Goal: Task Accomplishment & Management: Manage account settings

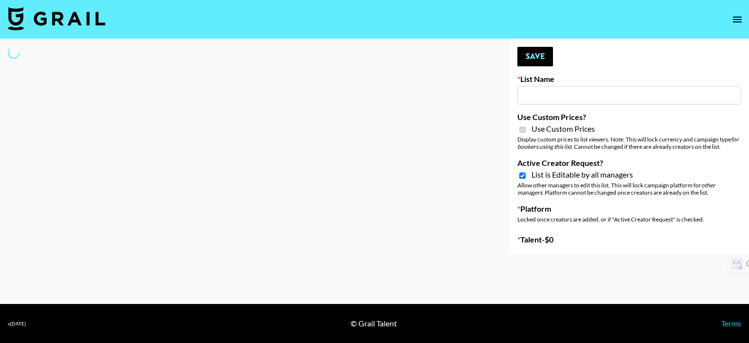
type input "DDG Beauty"
checkbox input "true"
select select "Brand"
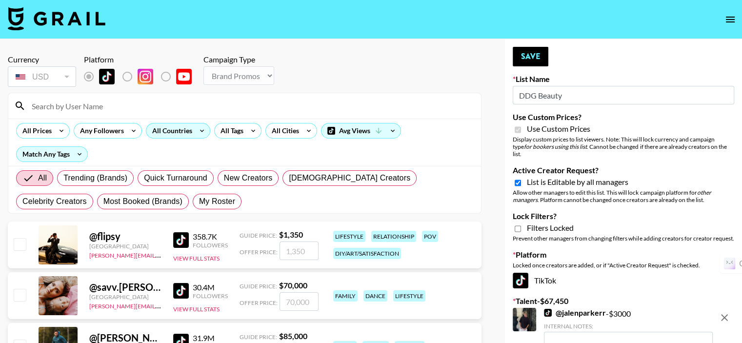
click at [168, 129] on div "All Countries" at bounding box center [170, 130] width 48 height 15
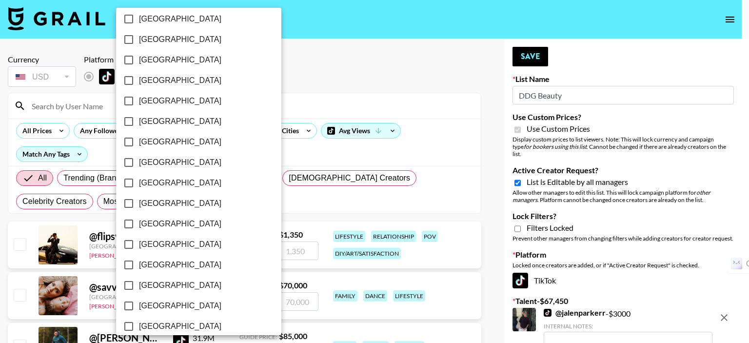
scroll to position [794, 0]
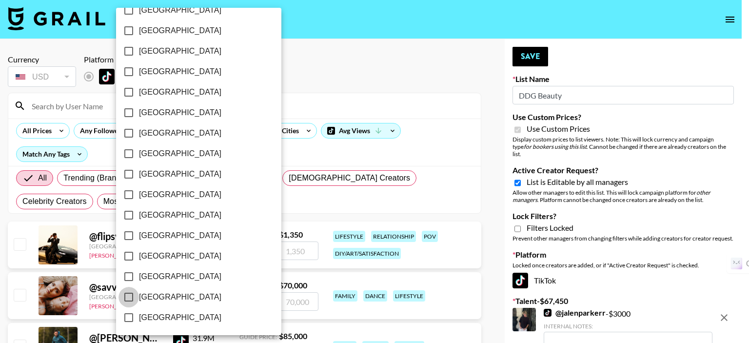
click at [130, 296] on input "[GEOGRAPHIC_DATA]" at bounding box center [129, 297] width 20 height 20
checkbox input "true"
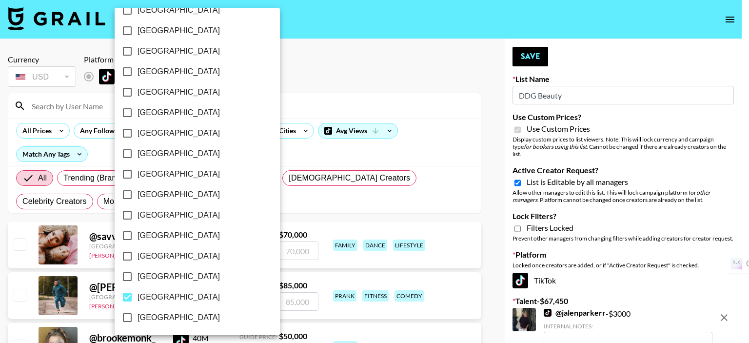
click at [291, 104] on div at bounding box center [374, 171] width 749 height 343
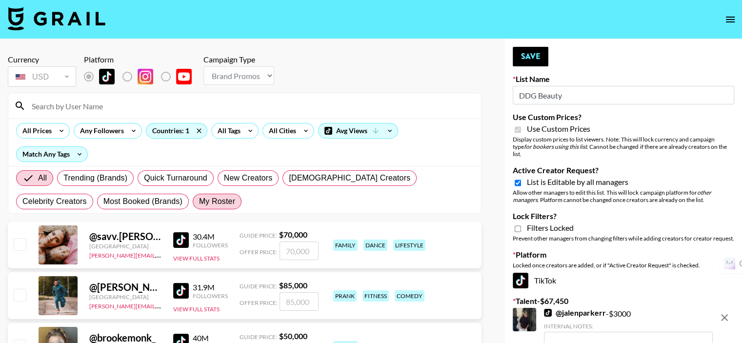
click at [199, 196] on span "My Roster" at bounding box center [217, 202] width 36 height 12
click at [199, 202] on input "My Roster" at bounding box center [199, 202] width 0 height 0
radio input "true"
drag, startPoint x: 142, startPoint y: 181, endPoint x: 154, endPoint y: 174, distance: 13.3
click at [199, 196] on span "My Roster" at bounding box center [217, 202] width 36 height 12
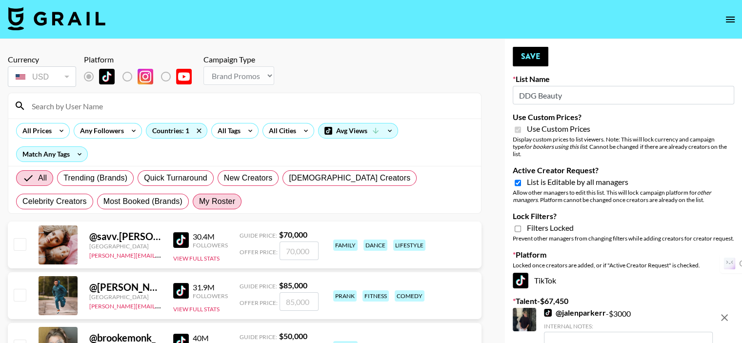
click at [199, 202] on input "My Roster" at bounding box center [199, 202] width 0 height 0
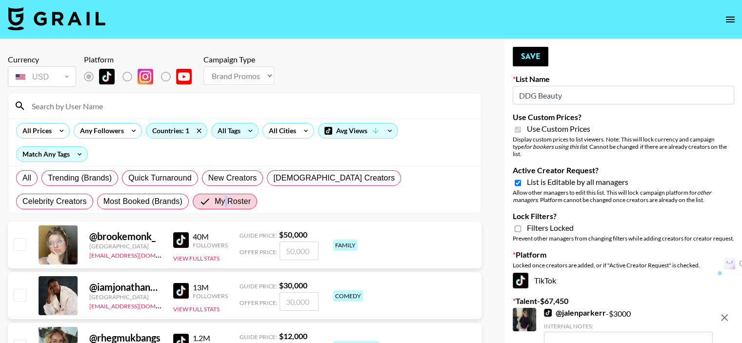
click at [230, 131] on div "All Tags" at bounding box center [227, 130] width 31 height 15
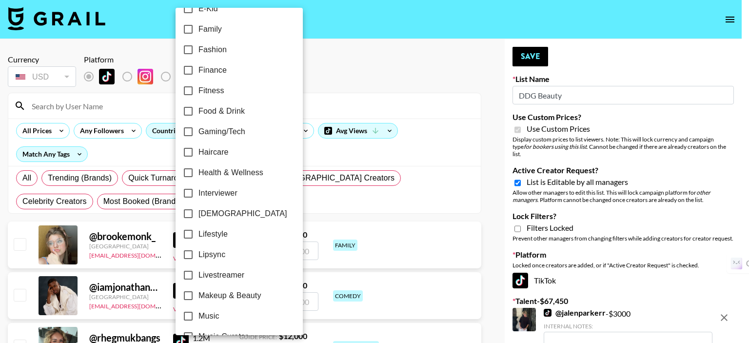
scroll to position [293, 0]
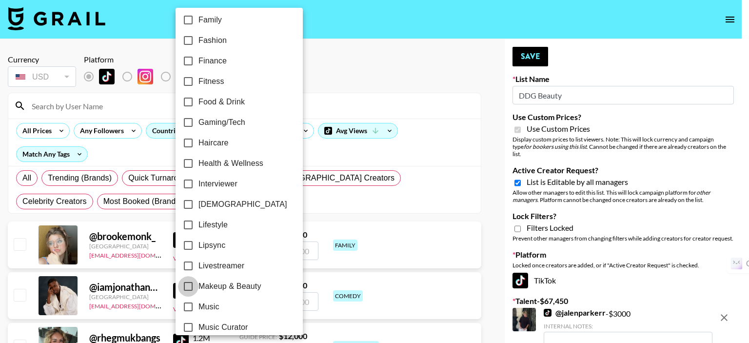
click at [189, 285] on input "Makeup & Beauty" at bounding box center [188, 286] width 20 height 20
checkbox input "true"
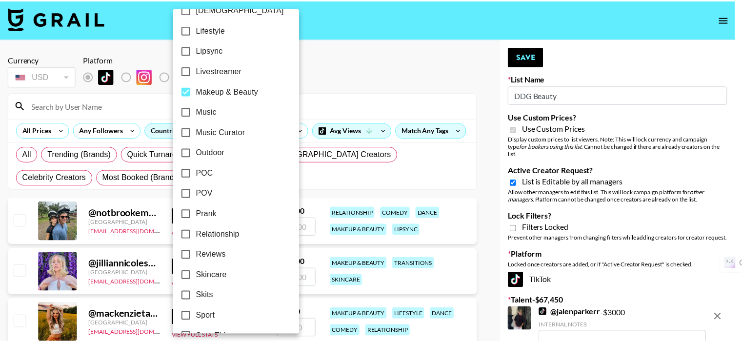
scroll to position [537, 0]
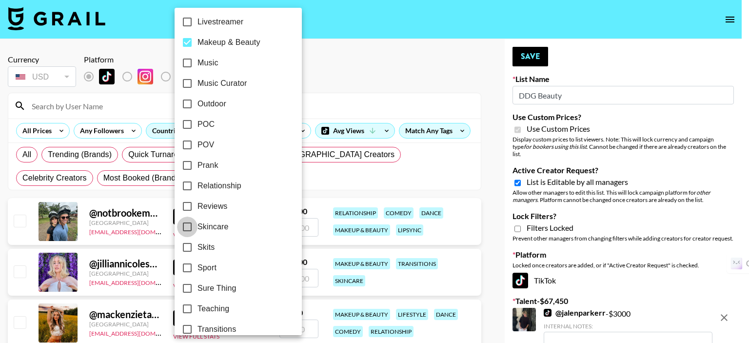
click at [185, 226] on input "Skincare" at bounding box center [187, 227] width 20 height 20
checkbox input "true"
click at [324, 78] on div at bounding box center [374, 171] width 749 height 343
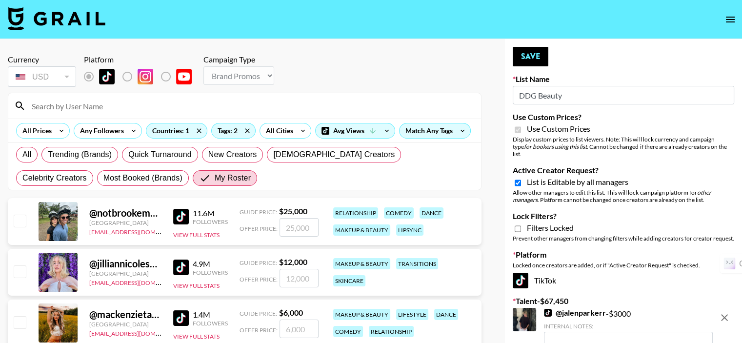
click at [20, 222] on input "checkbox" at bounding box center [20, 221] width 12 height 12
checkbox input "true"
type input "25000"
click at [21, 275] on input "checkbox" at bounding box center [20, 271] width 12 height 12
checkbox input "true"
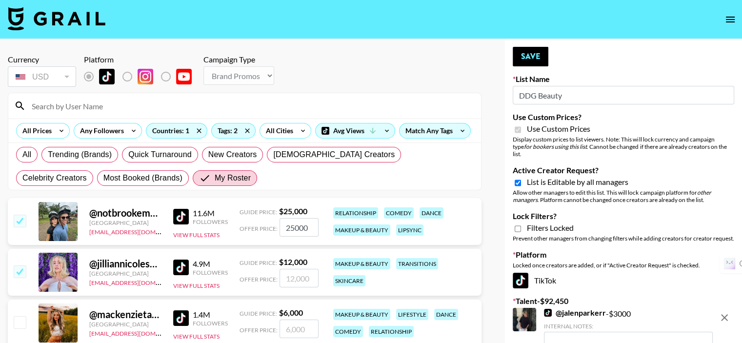
type input "12000"
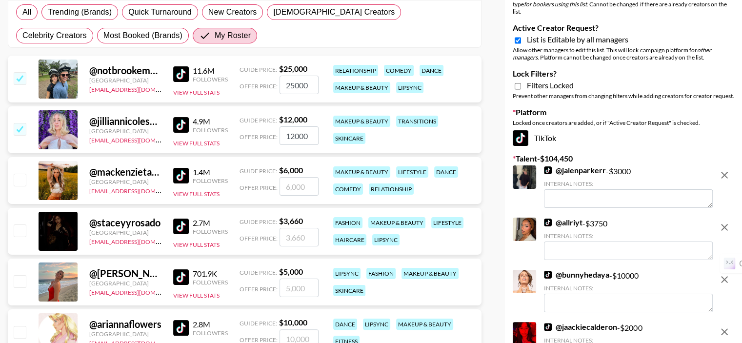
scroll to position [146, 0]
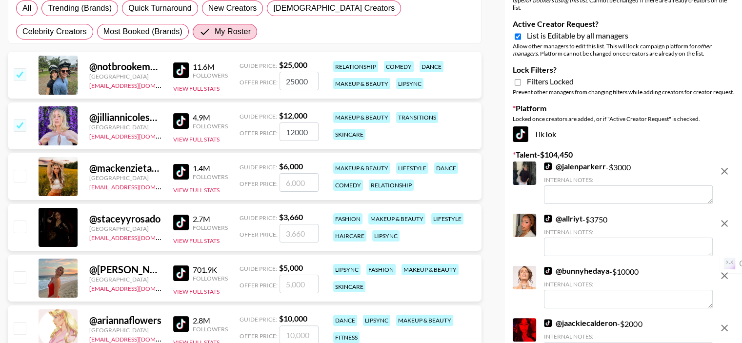
click at [21, 176] on input "checkbox" at bounding box center [20, 176] width 12 height 12
checkbox input "true"
type input "6000"
click at [29, 224] on div "@ staceyyrosado [GEOGRAPHIC_DATA] [EMAIL_ADDRESS][DOMAIN_NAME] 2.7M Followers V…" at bounding box center [245, 227] width 474 height 47
click at [23, 225] on input "checkbox" at bounding box center [20, 227] width 12 height 12
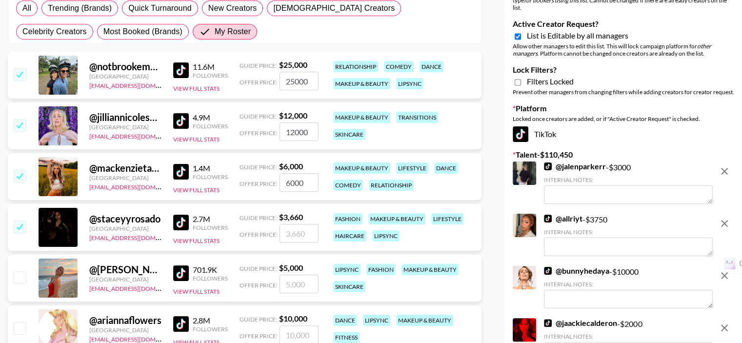
checkbox input "true"
type input "3660"
click at [20, 277] on input "checkbox" at bounding box center [20, 277] width 12 height 12
checkbox input "true"
type input "5000"
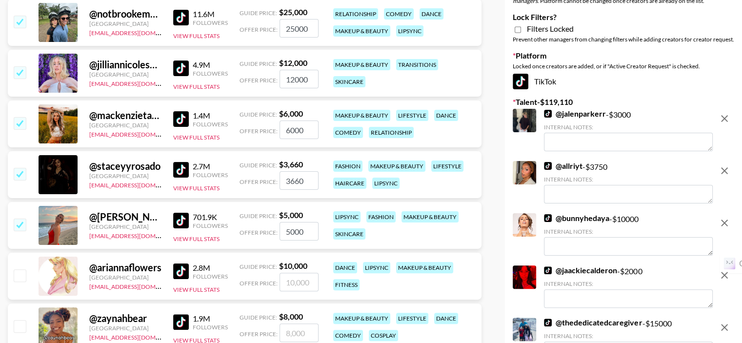
scroll to position [293, 0]
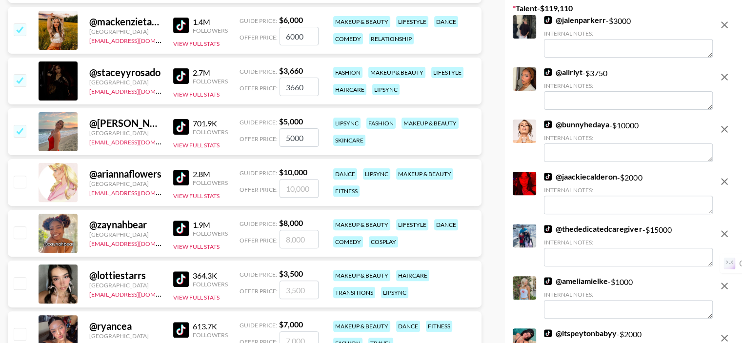
click at [22, 177] on input "checkbox" at bounding box center [20, 182] width 12 height 12
checkbox input "true"
type input "10000"
click at [23, 235] on input "checkbox" at bounding box center [20, 232] width 12 height 12
checkbox input "true"
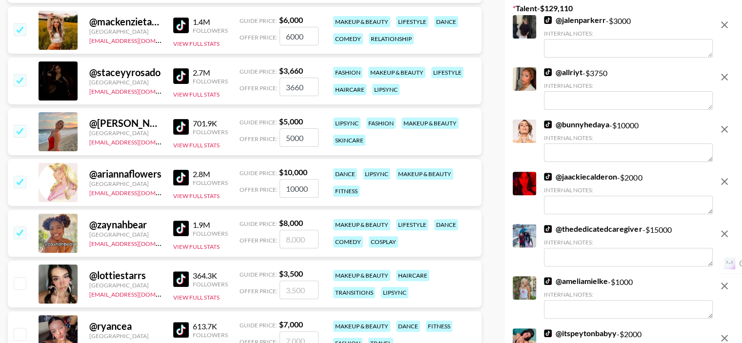
type input "8000"
click at [19, 284] on input "checkbox" at bounding box center [20, 283] width 12 height 12
checkbox input "true"
type input "3500"
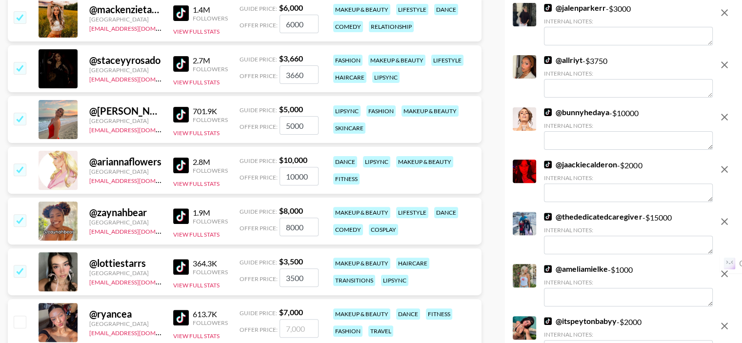
scroll to position [488, 0]
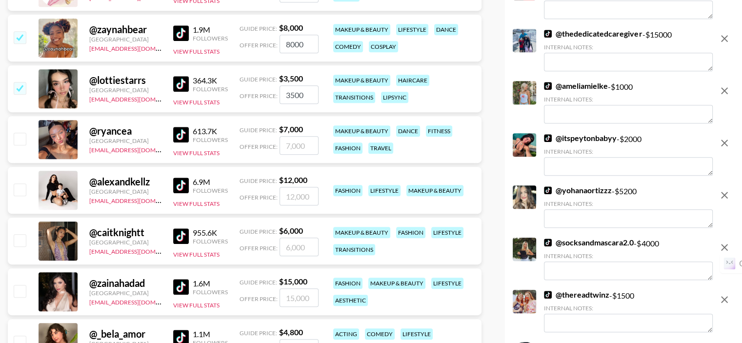
click at [24, 137] on input "checkbox" at bounding box center [20, 139] width 12 height 12
checkbox input "true"
type input "7000"
click at [21, 193] on input "checkbox" at bounding box center [20, 189] width 12 height 12
checkbox input "true"
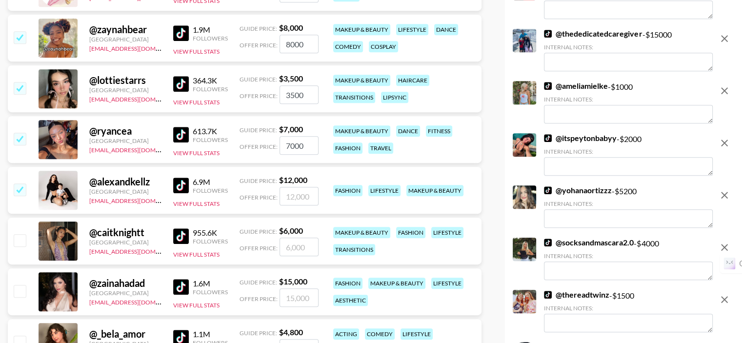
type input "12000"
click at [21, 239] on input "checkbox" at bounding box center [20, 240] width 12 height 12
checkbox input "true"
type input "6000"
click at [24, 286] on input "checkbox" at bounding box center [20, 291] width 12 height 12
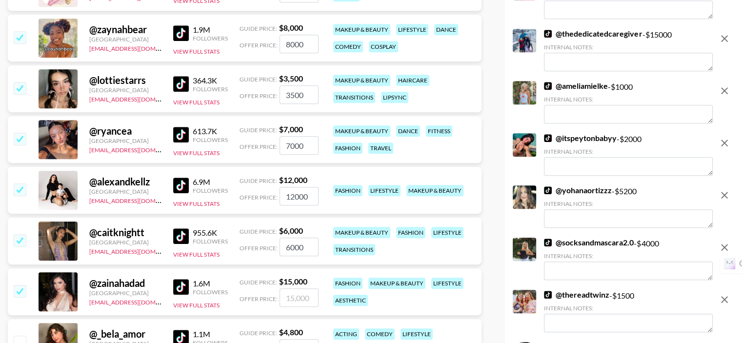
checkbox input "true"
type input "15000"
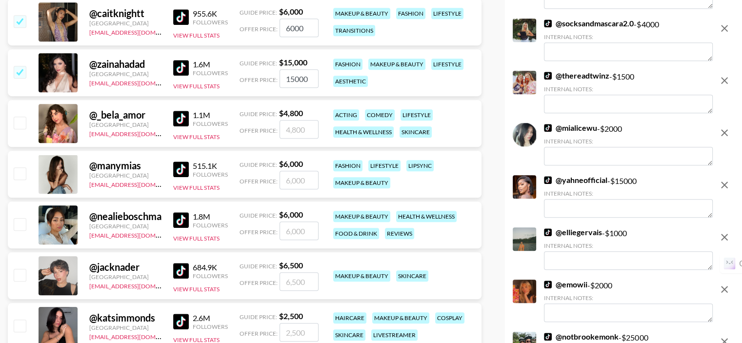
scroll to position [732, 0]
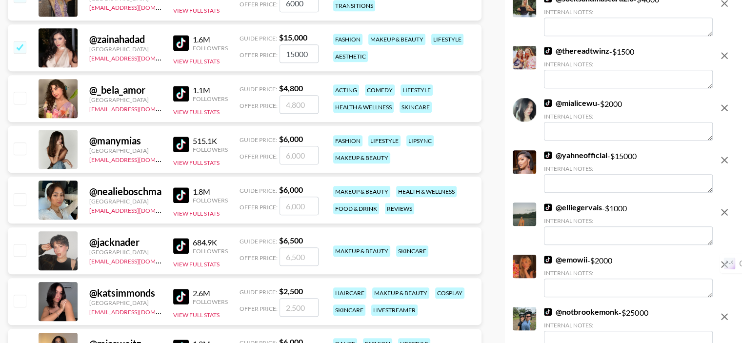
click at [23, 101] on input "checkbox" at bounding box center [20, 98] width 12 height 12
checkbox input "true"
type input "4800"
click at [23, 149] on input "checkbox" at bounding box center [20, 148] width 12 height 12
checkbox input "true"
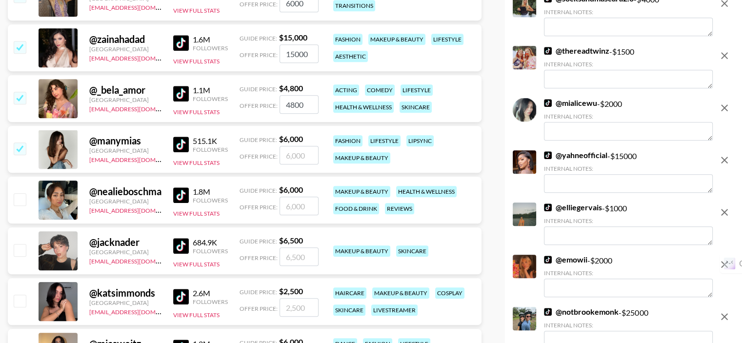
type input "6000"
click at [19, 194] on input "checkbox" at bounding box center [20, 199] width 12 height 12
checkbox input "true"
type input "6000"
click at [19, 255] on input "checkbox" at bounding box center [20, 250] width 12 height 12
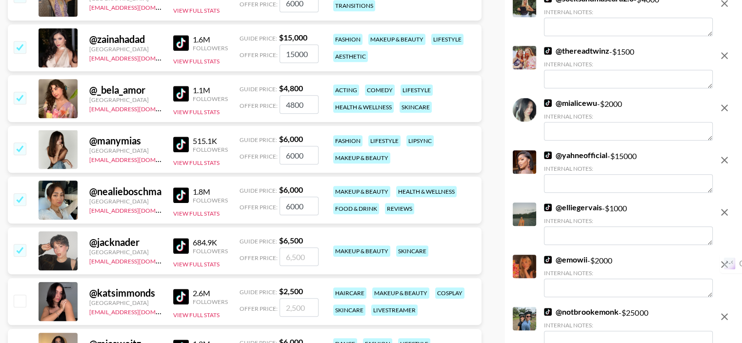
click at [19, 255] on input "checkbox" at bounding box center [20, 250] width 12 height 12
checkbox input "false"
click at [20, 302] on input "checkbox" at bounding box center [20, 301] width 12 height 12
checkbox input "true"
type input "2500"
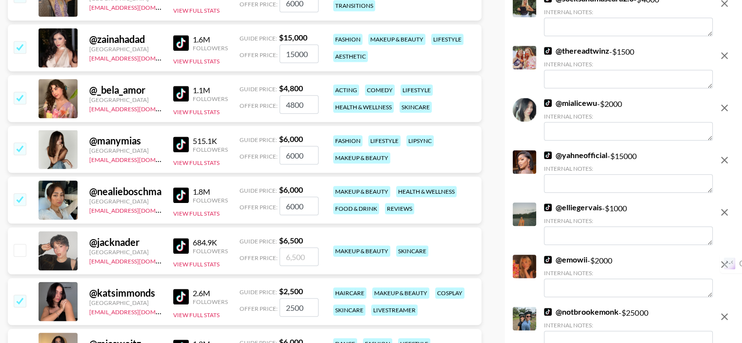
click at [22, 251] on input "checkbox" at bounding box center [20, 250] width 12 height 12
checkbox input "true"
type input "6500"
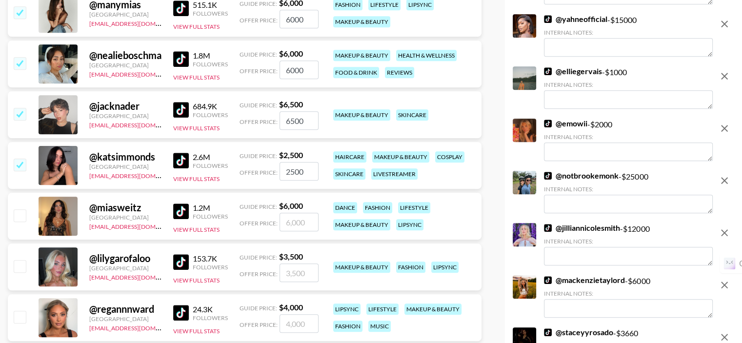
scroll to position [927, 0]
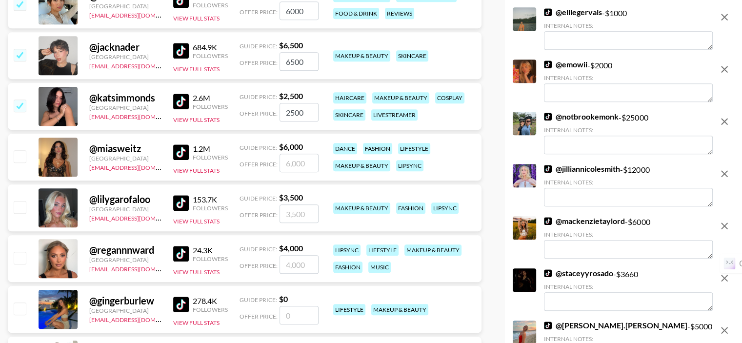
click at [17, 160] on input "checkbox" at bounding box center [20, 156] width 12 height 12
checkbox input "true"
type input "6000"
click at [20, 204] on input "checkbox" at bounding box center [20, 207] width 12 height 12
checkbox input "true"
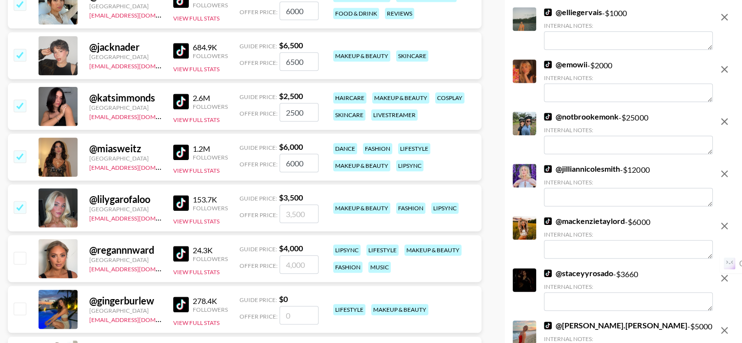
type input "3500"
click at [21, 258] on input "checkbox" at bounding box center [20, 258] width 12 height 12
checkbox input "true"
type input "4000"
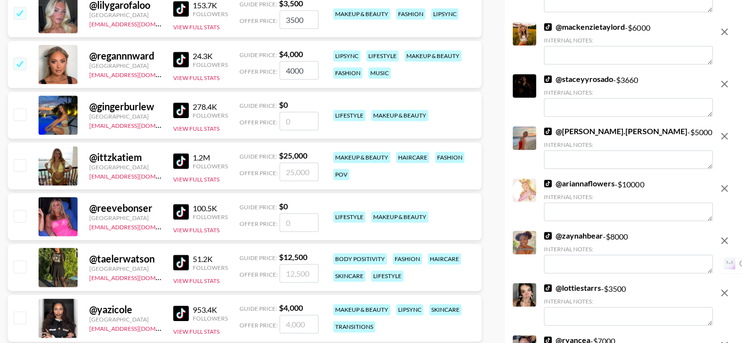
scroll to position [1122, 0]
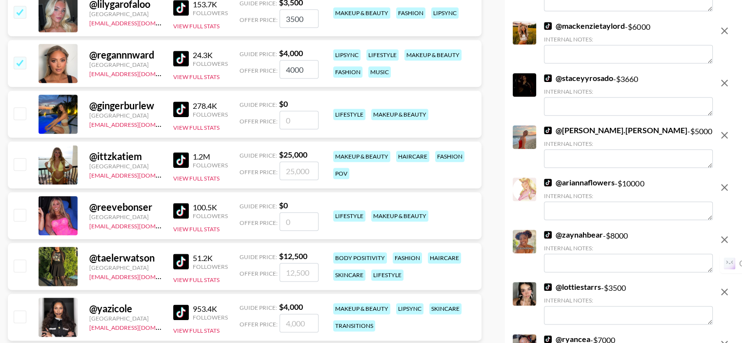
click at [21, 164] on input "checkbox" at bounding box center [20, 164] width 12 height 12
checkbox input "true"
type input "25000"
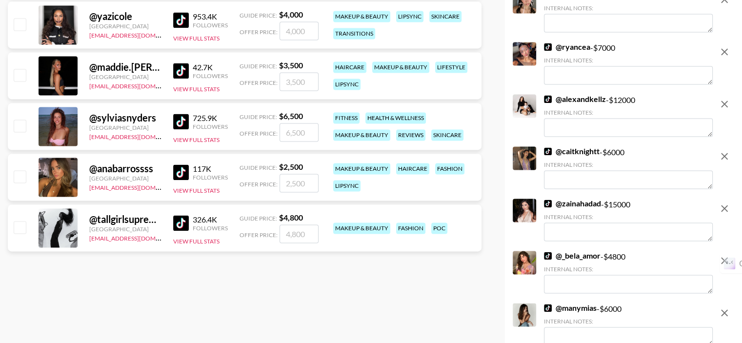
scroll to position [1415, 0]
click at [21, 173] on input "checkbox" at bounding box center [20, 176] width 12 height 12
checkbox input "true"
type input "2500"
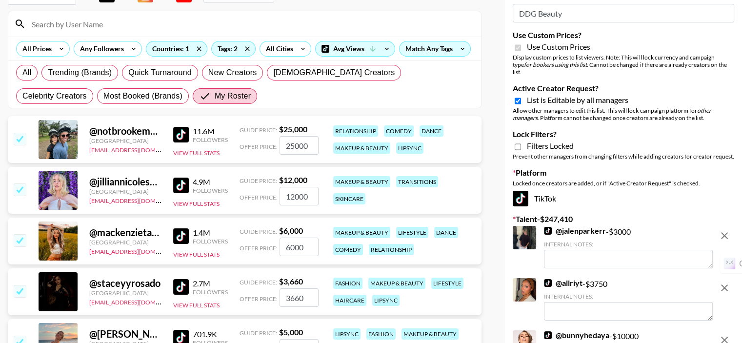
scroll to position [0, 0]
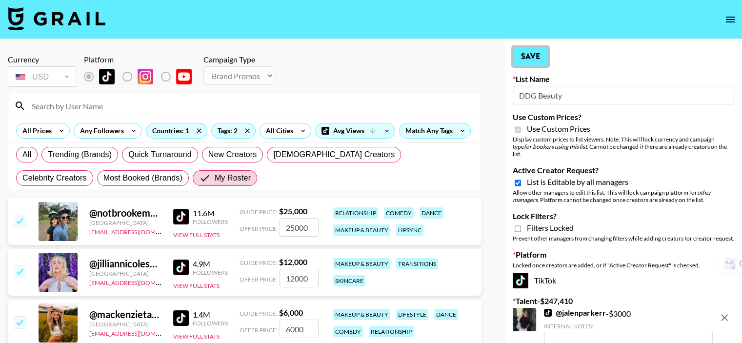
click at [535, 56] on button "Save" at bounding box center [531, 57] width 36 height 20
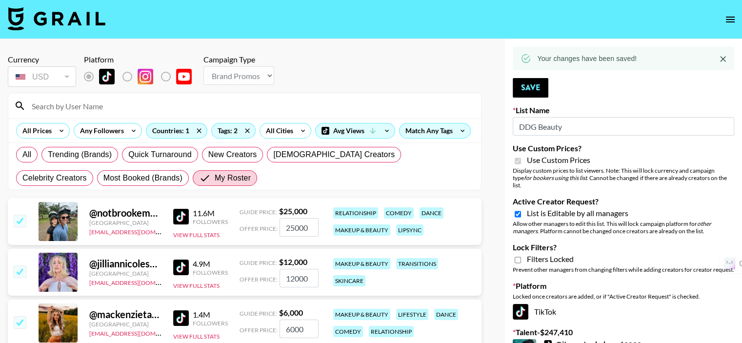
click at [721, 58] on icon "Close" at bounding box center [723, 59] width 10 height 10
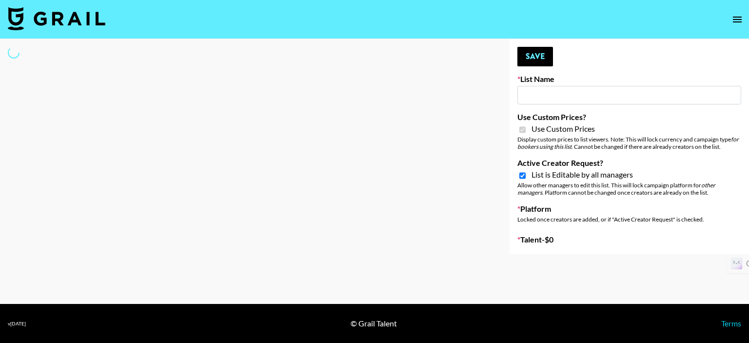
type input "Azar - Podcasters"
checkbox input "true"
select select "Brand"
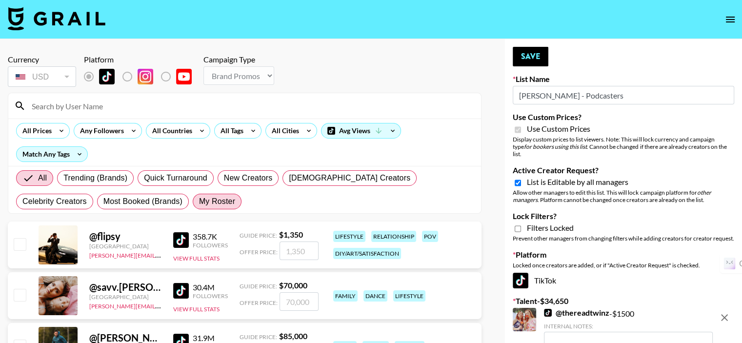
click at [199, 197] on span "My Roster" at bounding box center [217, 202] width 36 height 12
click at [199, 202] on input "My Roster" at bounding box center [199, 202] width 0 height 0
radio input "true"
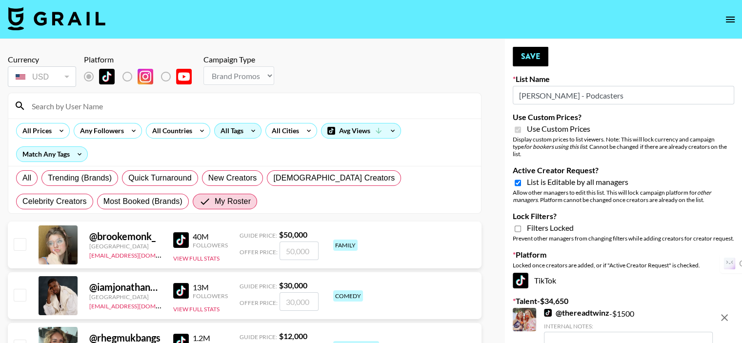
click at [221, 130] on div "All Tags" at bounding box center [230, 130] width 31 height 15
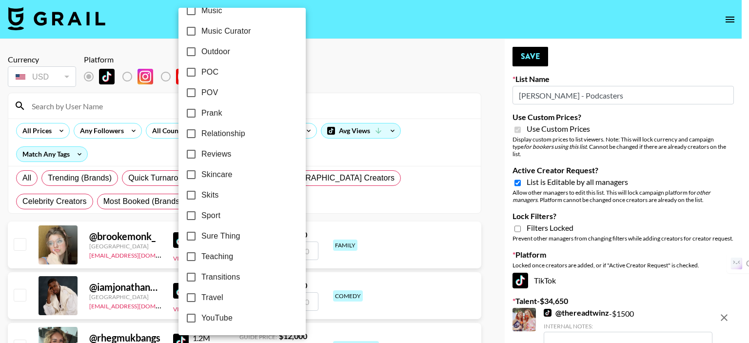
scroll to position [589, 0]
click at [193, 151] on input "Reviews" at bounding box center [191, 153] width 20 height 20
checkbox input "true"
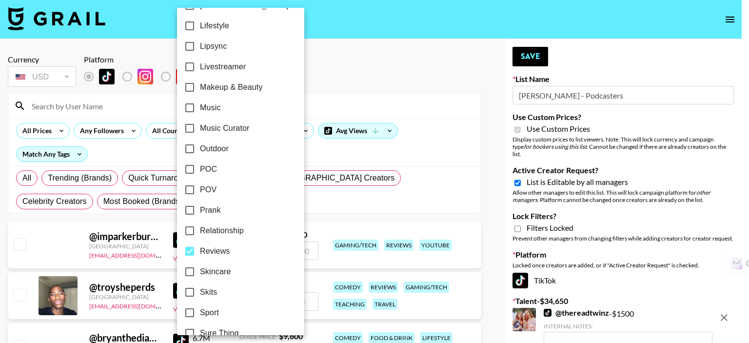
scroll to position [443, 0]
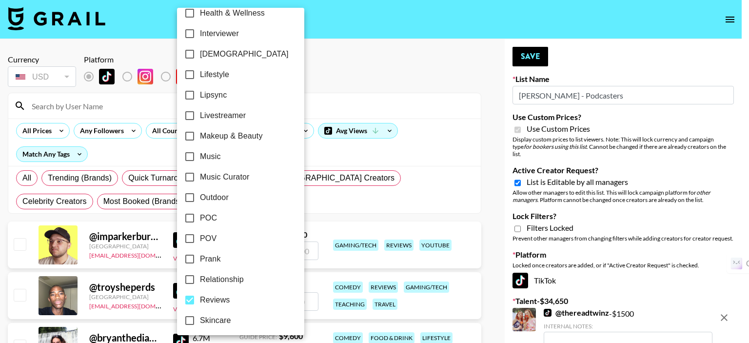
click at [191, 114] on input "Livestreamer" at bounding box center [190, 115] width 20 height 20
checkbox input "true"
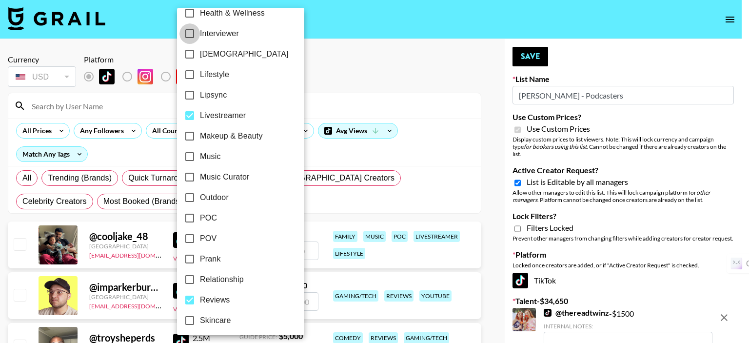
click at [191, 32] on input "Interviewer" at bounding box center [190, 33] width 20 height 20
checkbox input "true"
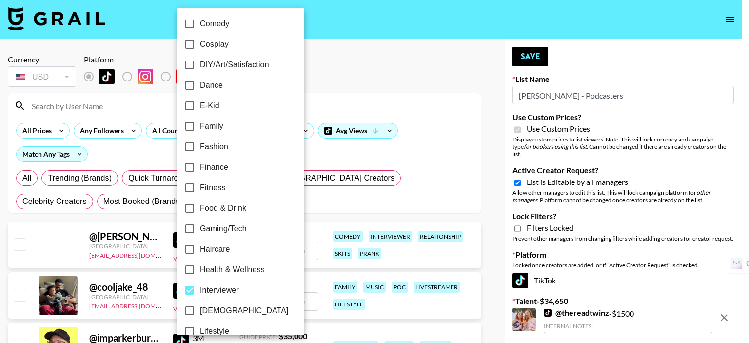
scroll to position [150, 0]
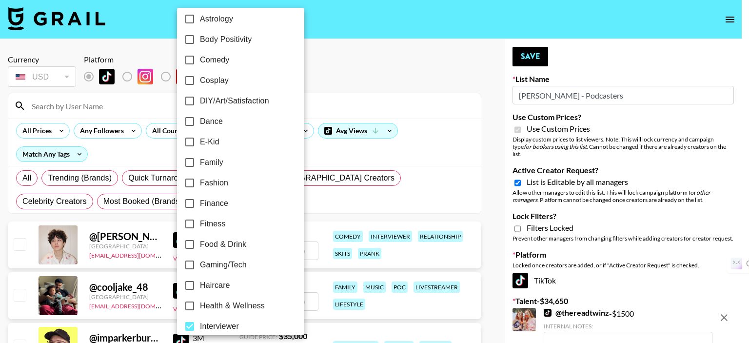
click at [321, 60] on div at bounding box center [374, 171] width 749 height 343
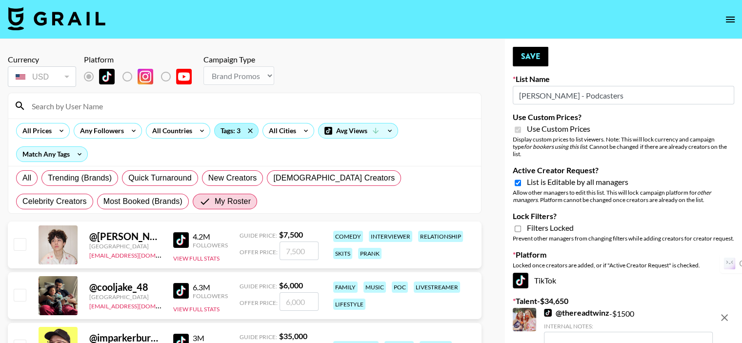
click at [233, 129] on div "Tags: 3" at bounding box center [236, 130] width 43 height 15
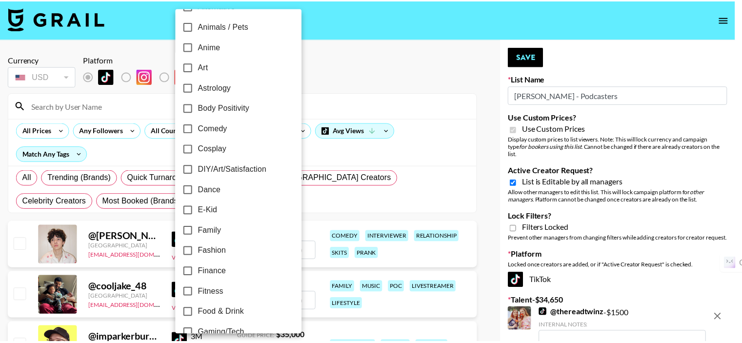
scroll to position [98, 0]
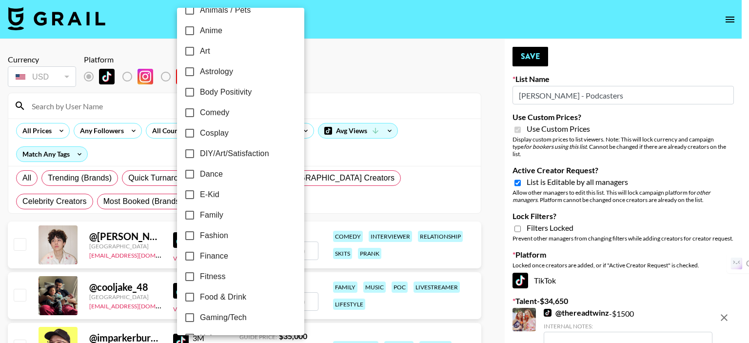
click at [332, 69] on div at bounding box center [374, 171] width 749 height 343
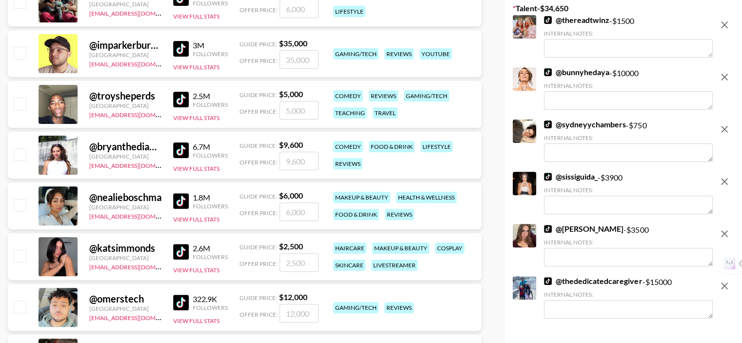
scroll to position [342, 0]
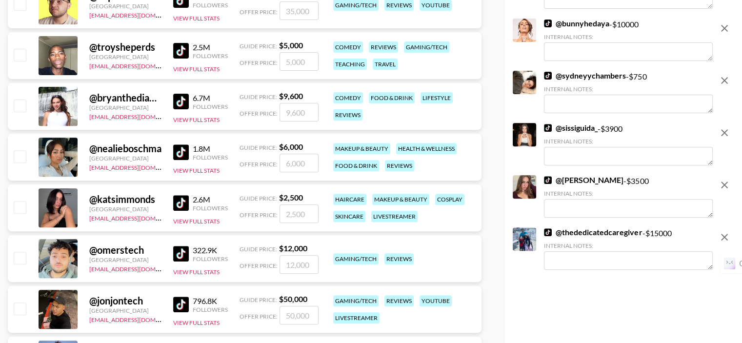
click at [20, 150] on input "checkbox" at bounding box center [20, 156] width 12 height 12
checkbox input "true"
type input "6000"
click at [21, 201] on input "checkbox" at bounding box center [20, 207] width 12 height 12
checkbox input "true"
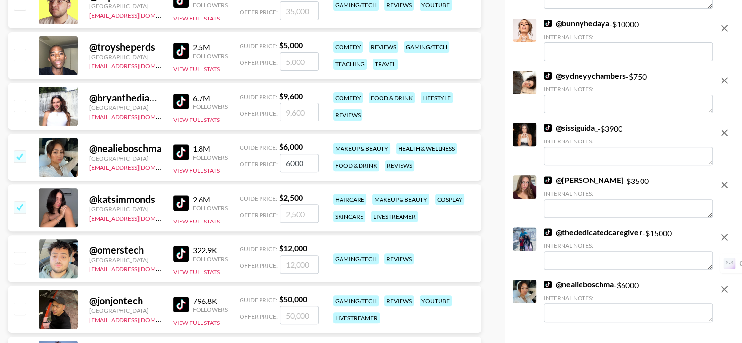
type input "2500"
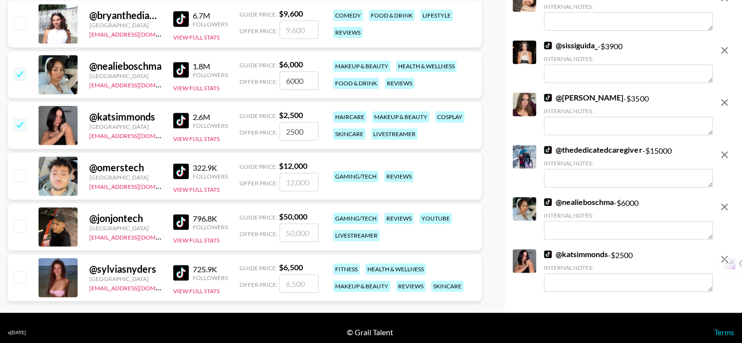
scroll to position [429, 0]
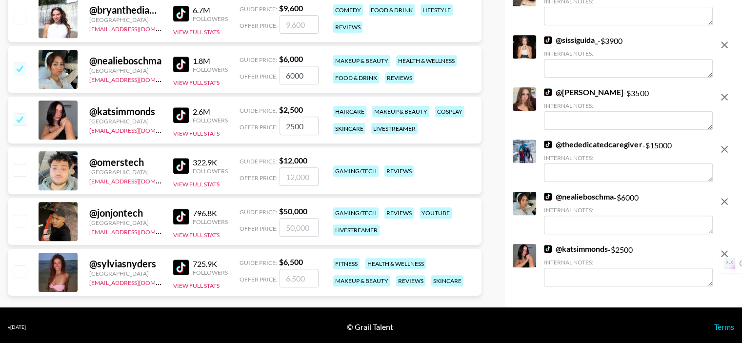
click at [21, 265] on input "checkbox" at bounding box center [20, 271] width 12 height 12
checkbox input "true"
type input "6500"
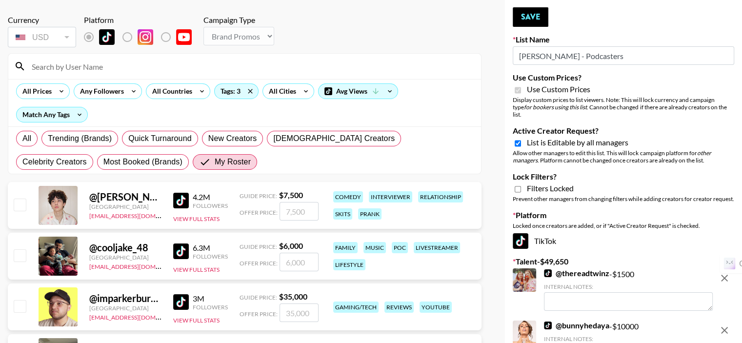
scroll to position [0, 0]
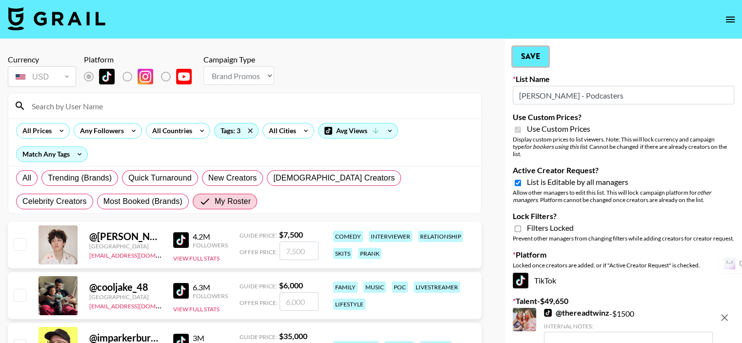
click at [535, 56] on button "Save" at bounding box center [531, 57] width 36 height 20
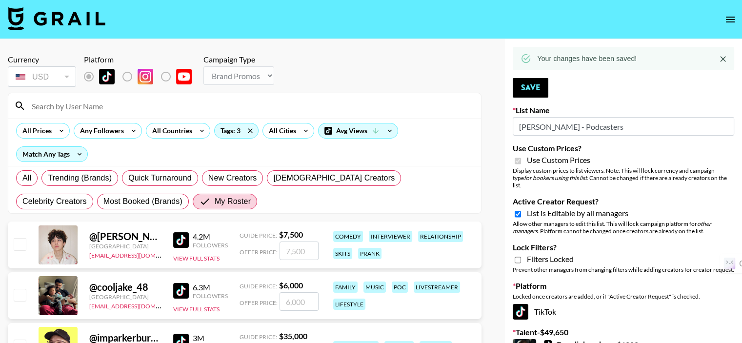
click at [724, 60] on icon "Close" at bounding box center [723, 59] width 6 height 6
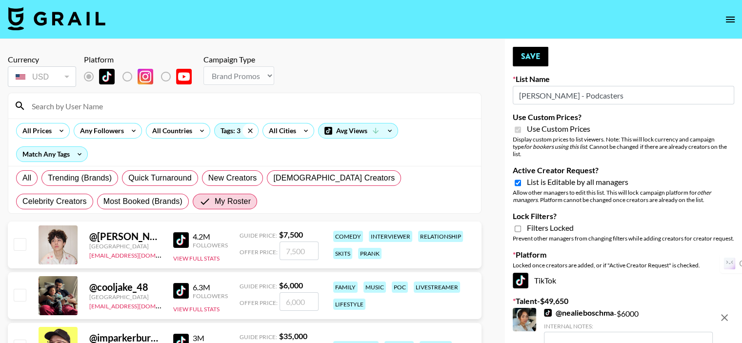
click at [251, 130] on icon at bounding box center [250, 130] width 16 height 15
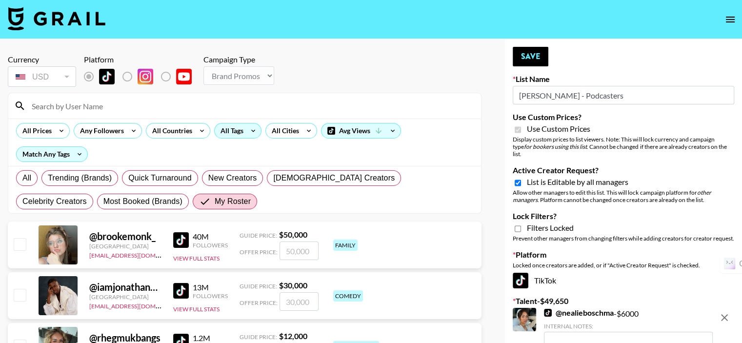
click at [170, 109] on input at bounding box center [250, 106] width 449 height 16
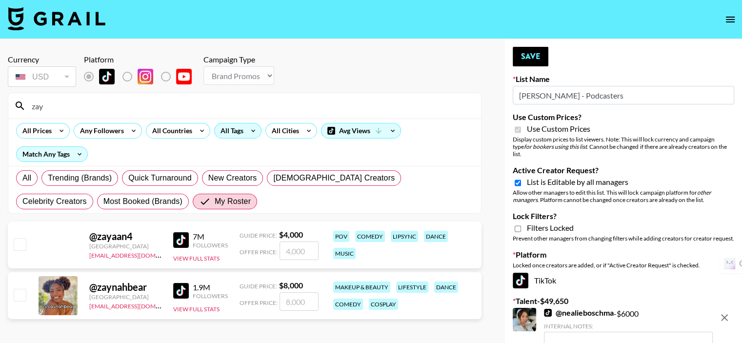
type input "zay"
click at [19, 295] on input "checkbox" at bounding box center [20, 295] width 12 height 12
checkbox input "true"
type input "8000"
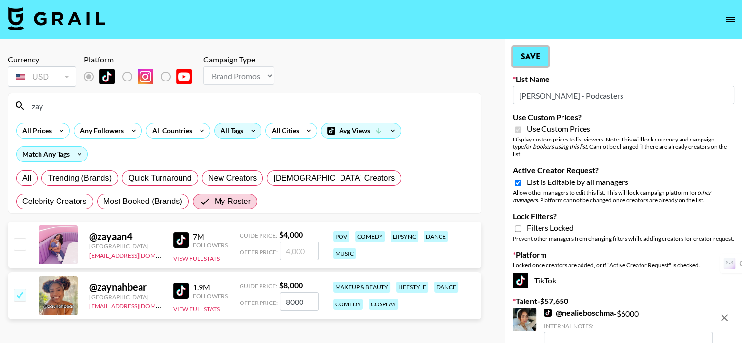
click at [533, 57] on button "Save" at bounding box center [531, 57] width 36 height 20
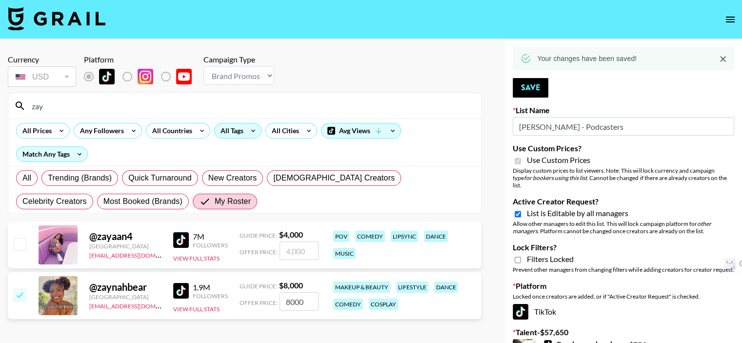
click at [722, 61] on icon "Close" at bounding box center [723, 59] width 10 height 10
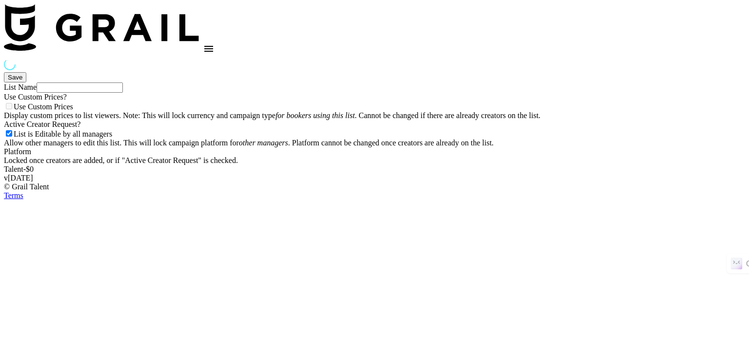
type input "Unreal Management List"
checkbox input "true"
select select "Song"
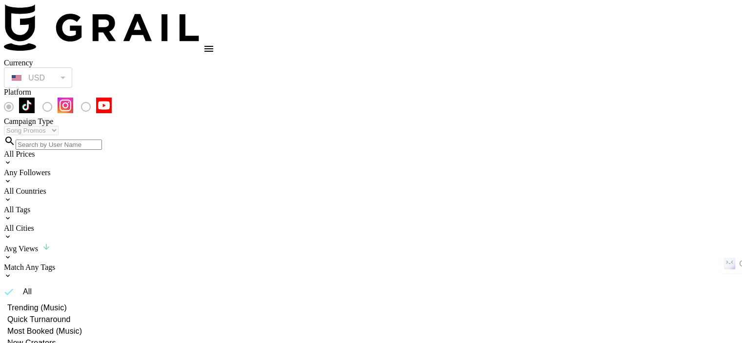
radio input "true"
click at [173, 187] on div "All Countries" at bounding box center [371, 191] width 734 height 9
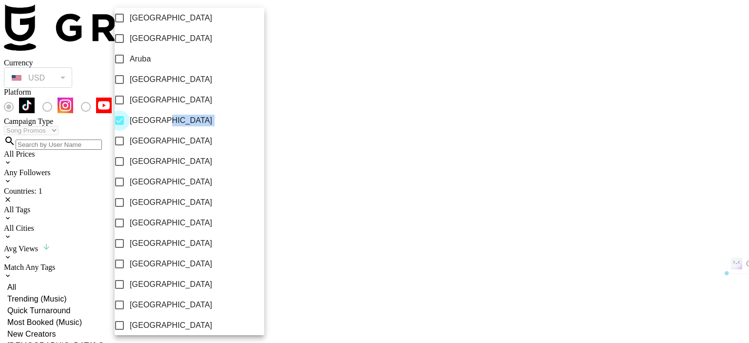
click at [127, 130] on input "Barbados" at bounding box center [119, 120] width 20 height 20
checkbox input "false"
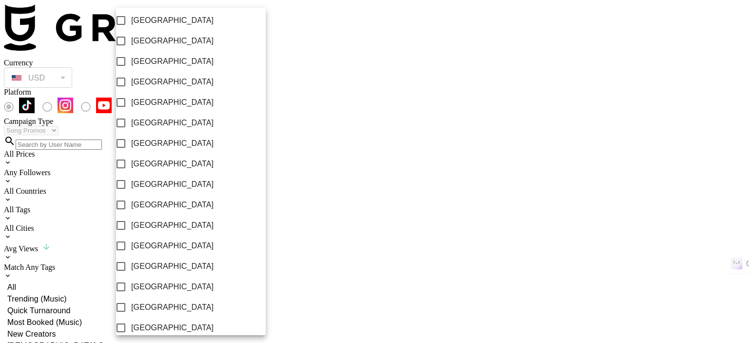
scroll to position [781, 0]
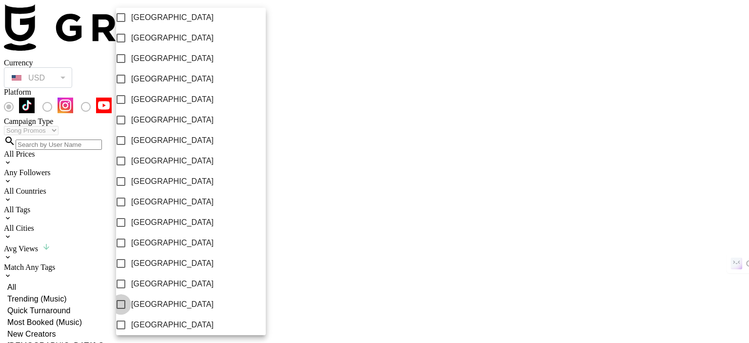
click at [126, 310] on input "United States" at bounding box center [121, 304] width 20 height 20
checkbox input "true"
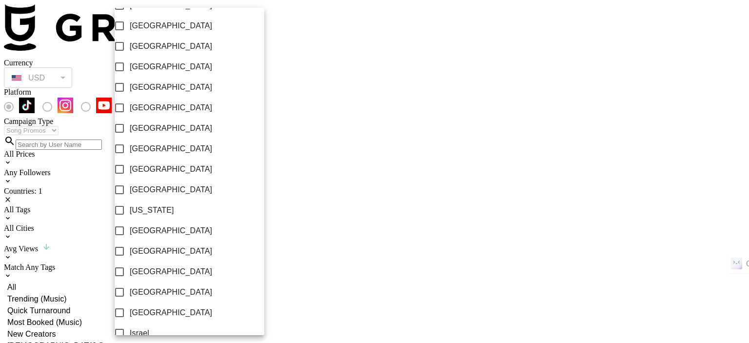
scroll to position [146, 0]
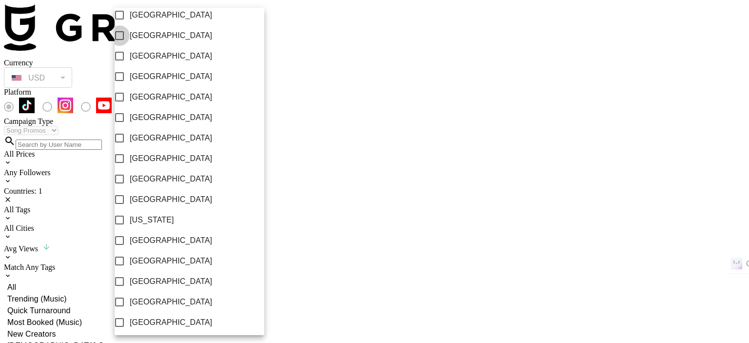
click at [129, 40] on input "Canada" at bounding box center [119, 35] width 20 height 20
checkbox input "true"
click at [310, 66] on div at bounding box center [374, 171] width 749 height 343
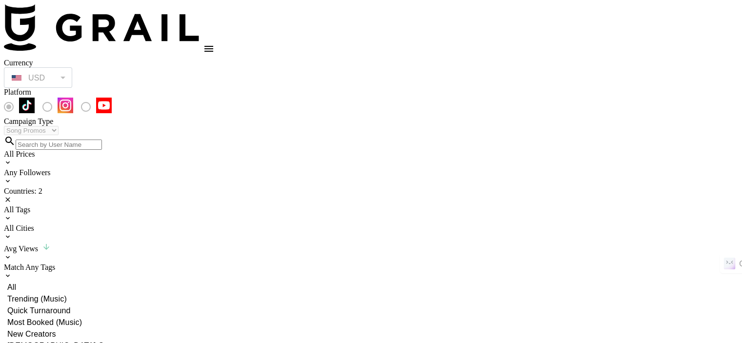
click at [229, 205] on div "All Tags" at bounding box center [371, 209] width 734 height 9
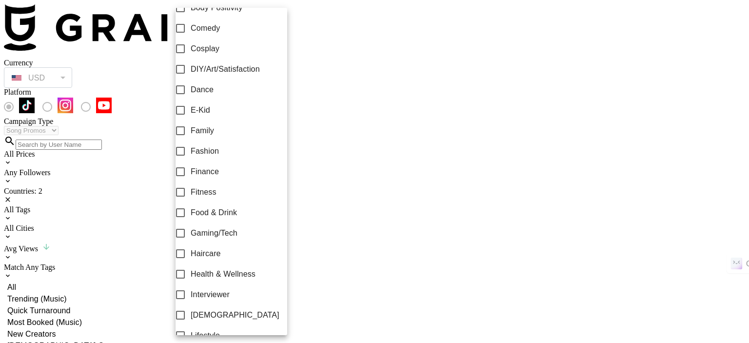
scroll to position [195, 0]
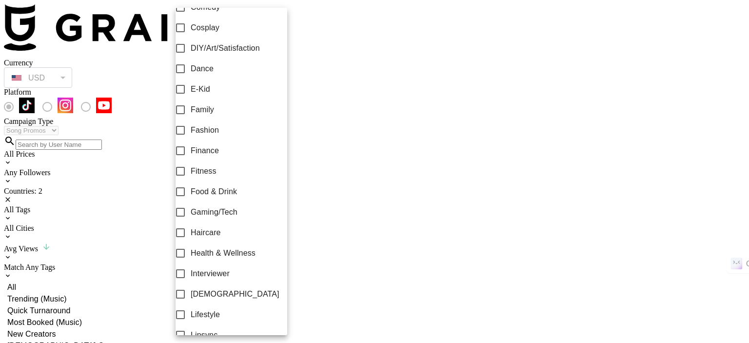
click at [189, 138] on input "Fashion" at bounding box center [180, 130] width 20 height 20
checkbox input "true"
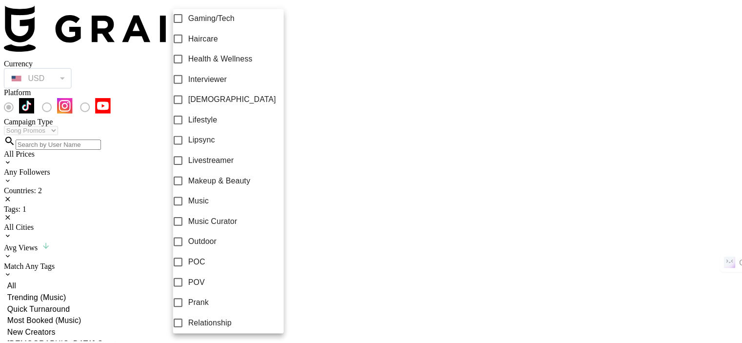
scroll to position [439, 0]
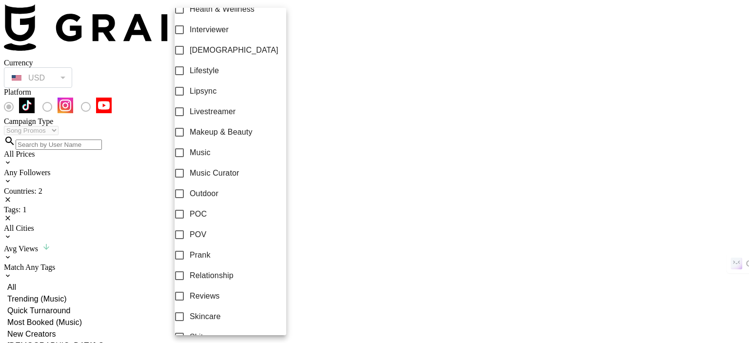
click at [186, 162] on input "Music" at bounding box center [179, 152] width 20 height 20
checkbox input "true"
click at [354, 89] on div at bounding box center [374, 171] width 749 height 343
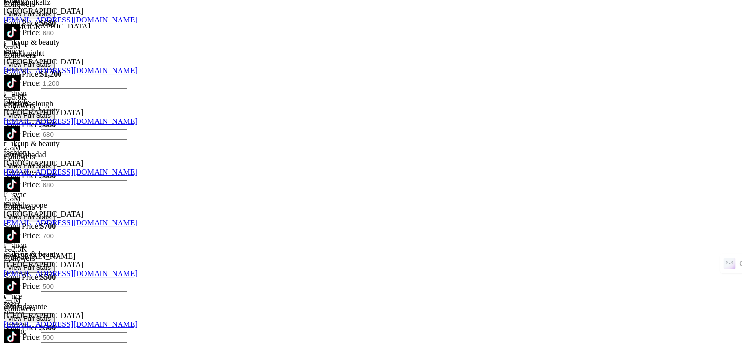
scroll to position [1464, 0]
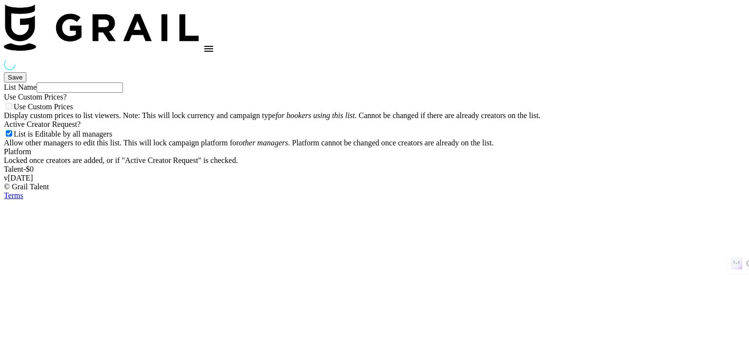
select select "Song"
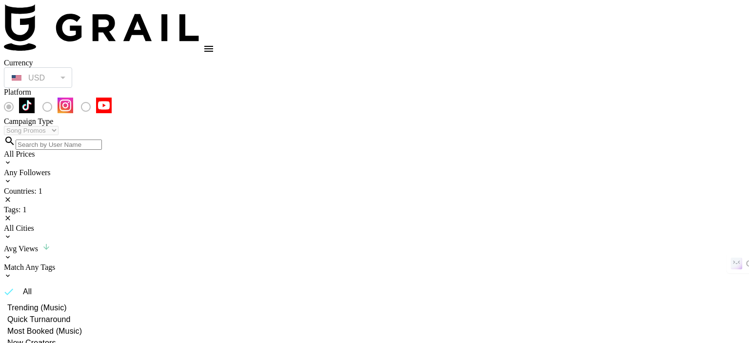
type input "R+H UK Dance List"
checkbox input "true"
radio input "true"
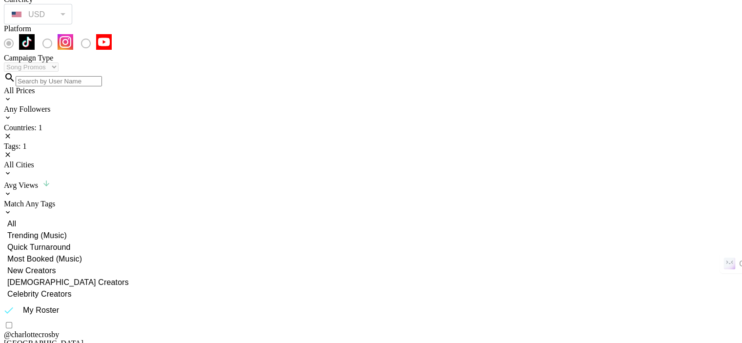
scroll to position [49, 0]
